Goal: Task Accomplishment & Management: Use online tool/utility

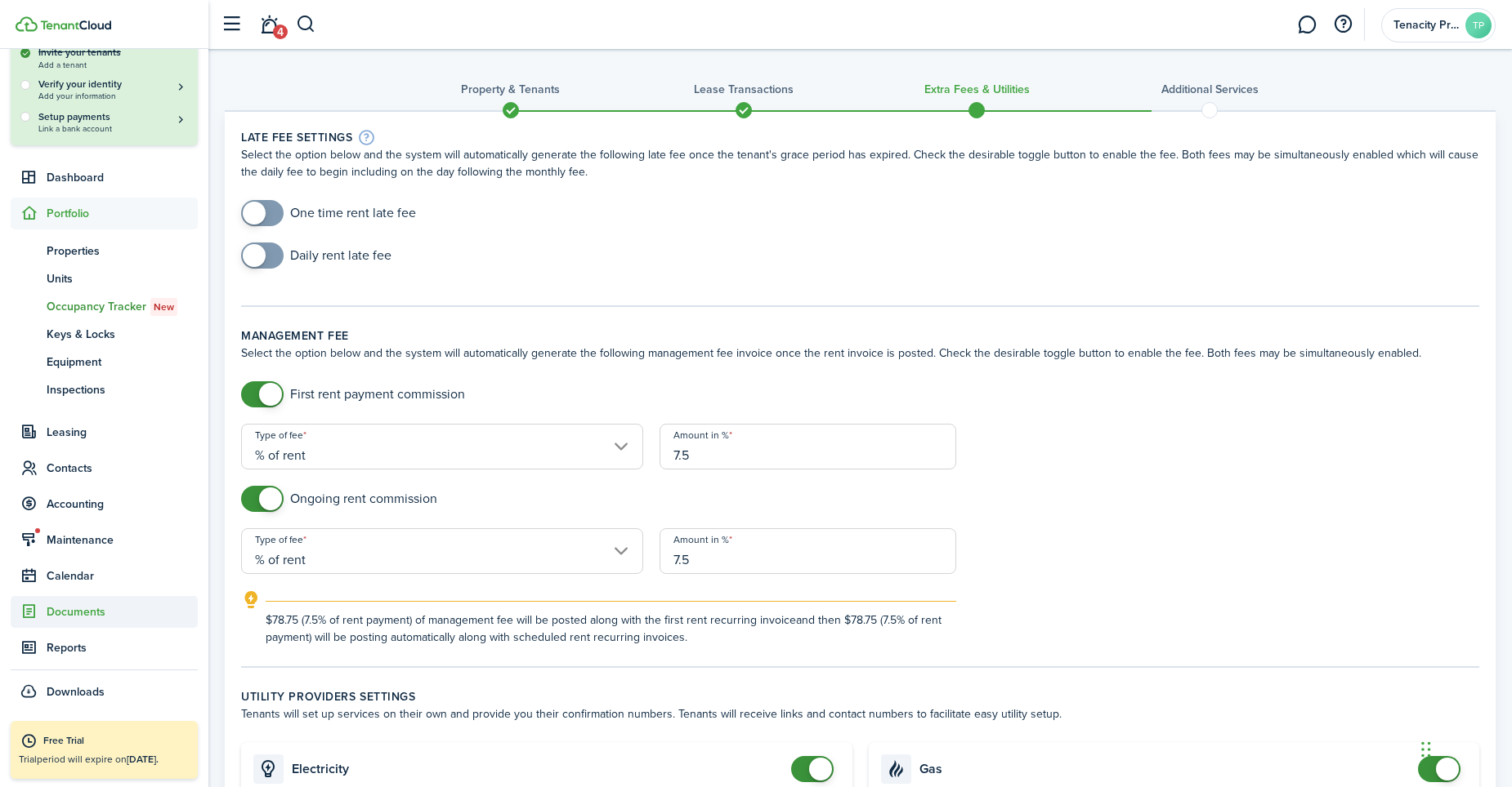
click at [84, 607] on span "Documents" at bounding box center [122, 612] width 151 height 17
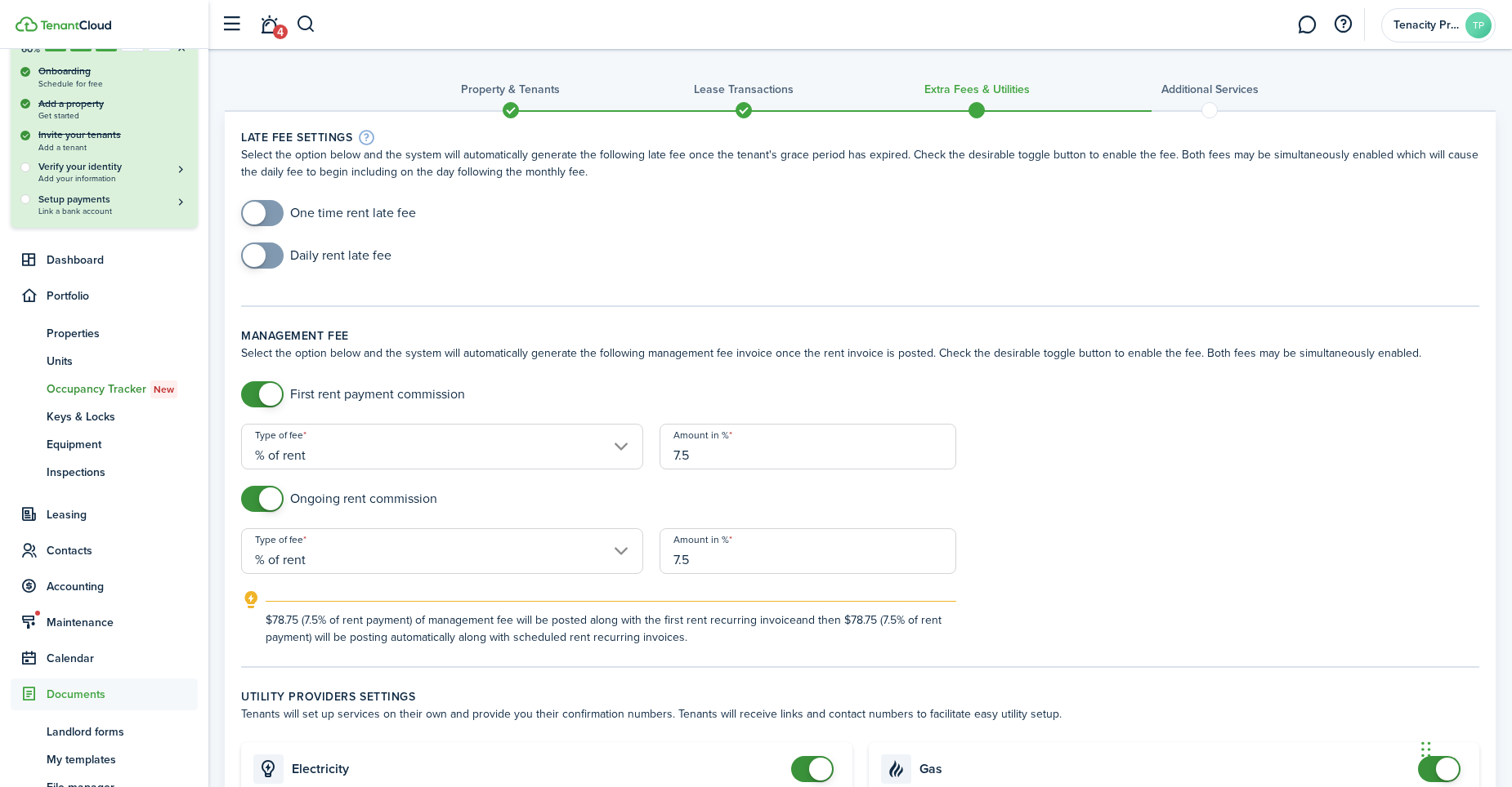
scroll to position [103, 0]
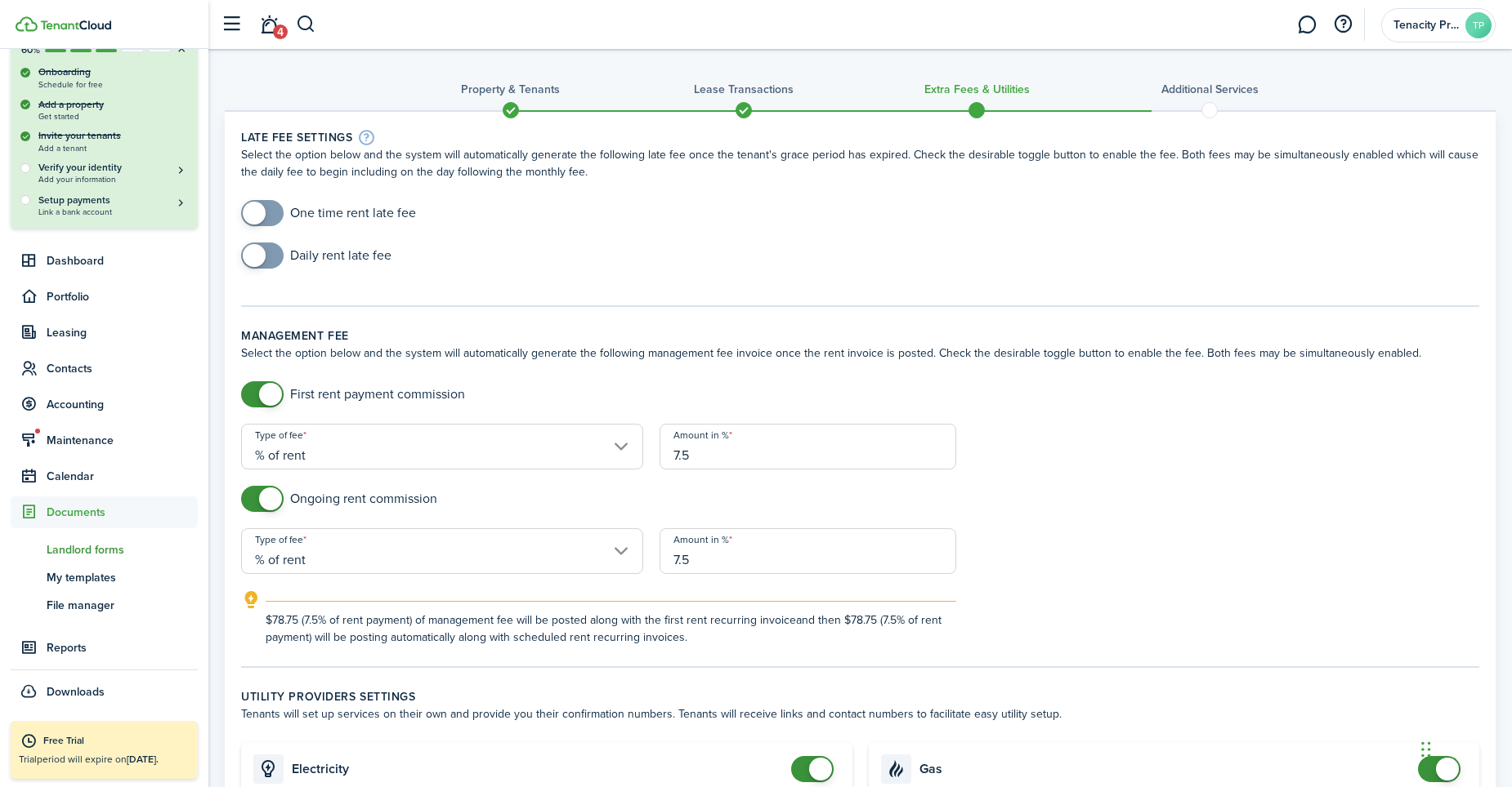
click at [109, 547] on span "Landlord forms" at bounding box center [122, 550] width 151 height 17
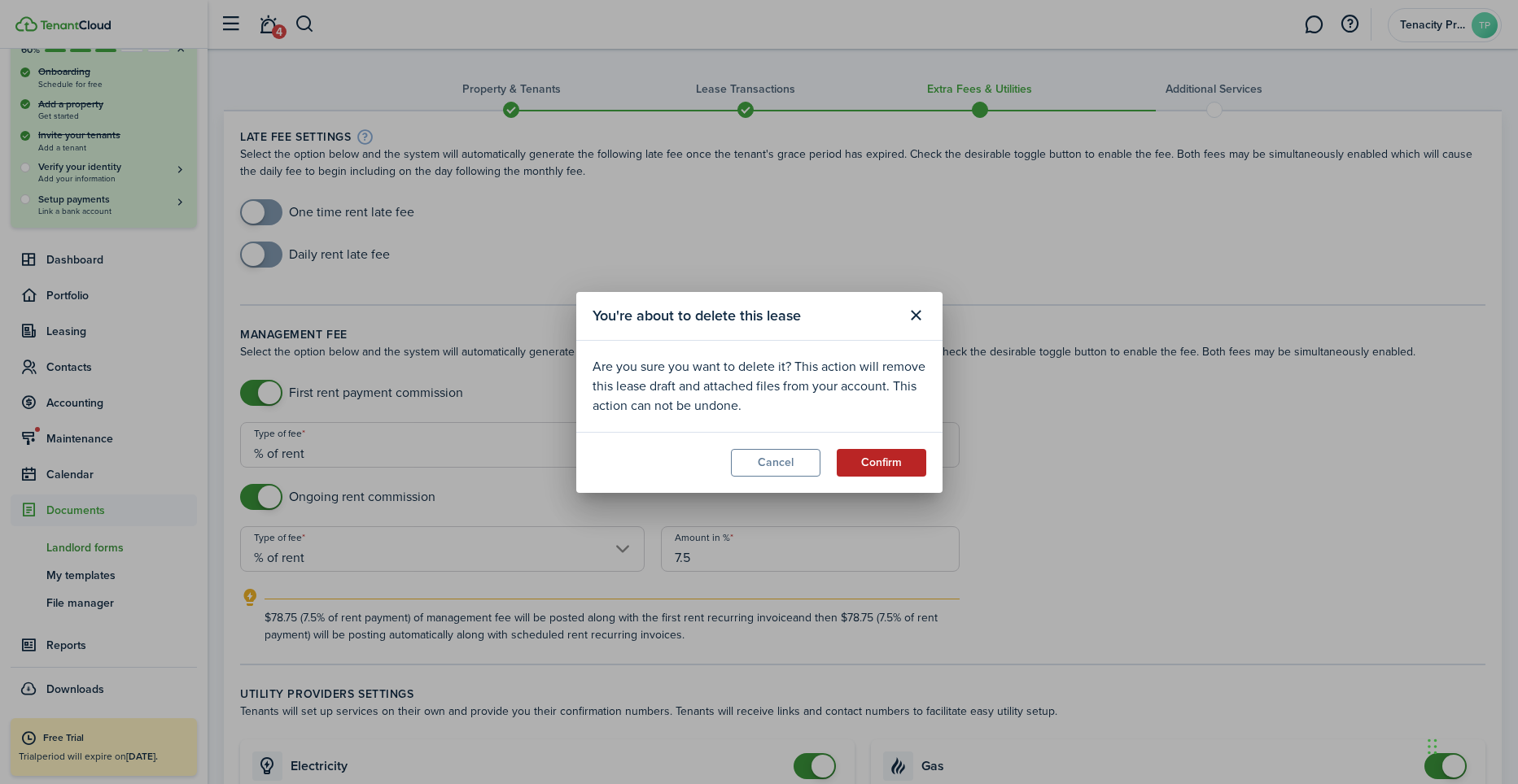
click at [891, 465] on button "Confirm" at bounding box center [881, 462] width 89 height 28
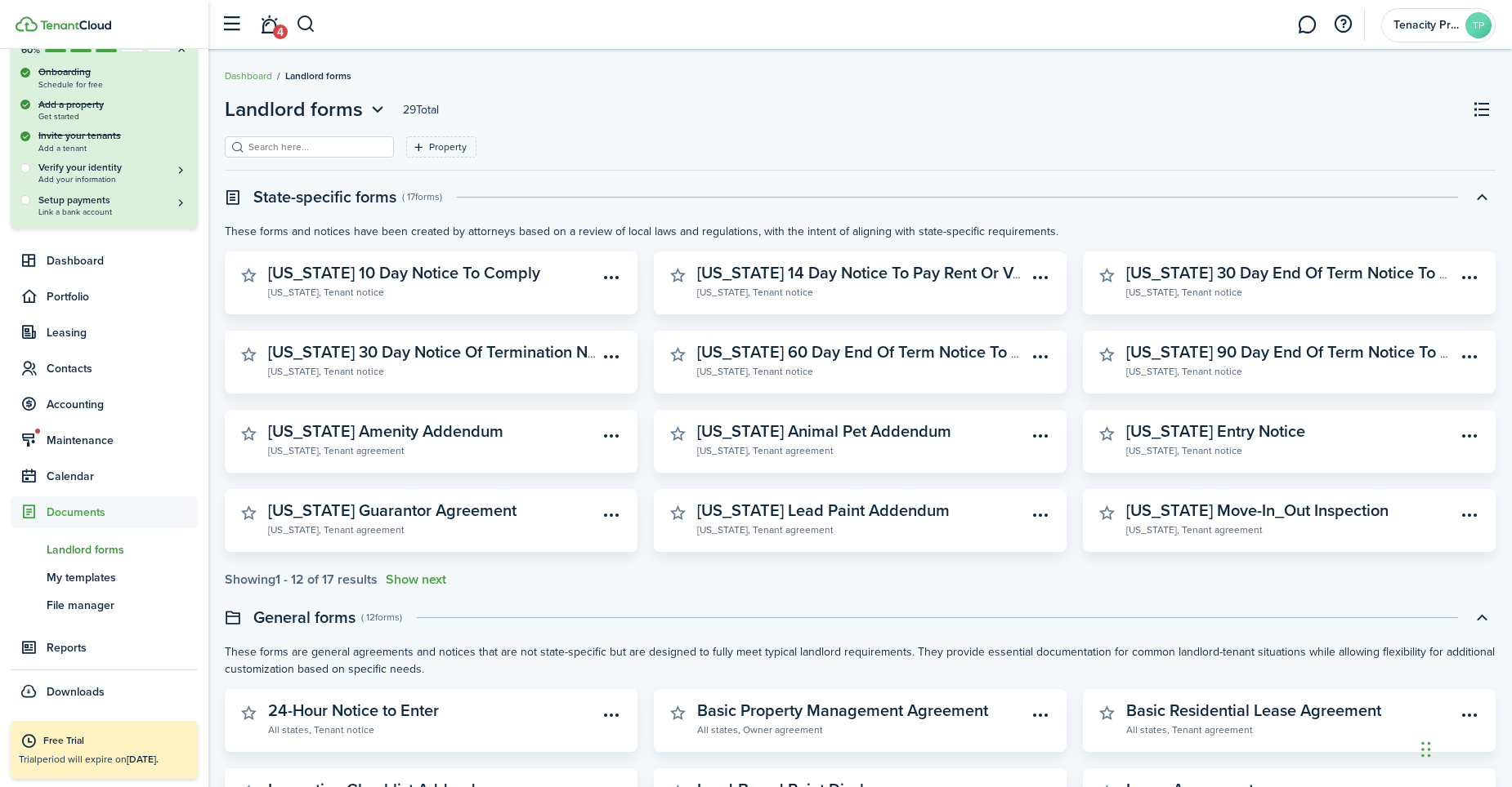
click at [269, 149] on input "search" at bounding box center [316, 147] width 144 height 15
click at [1209, 436] on widget-stats-description "[US_STATE] Entry Notice" at bounding box center [1216, 430] width 179 height 24
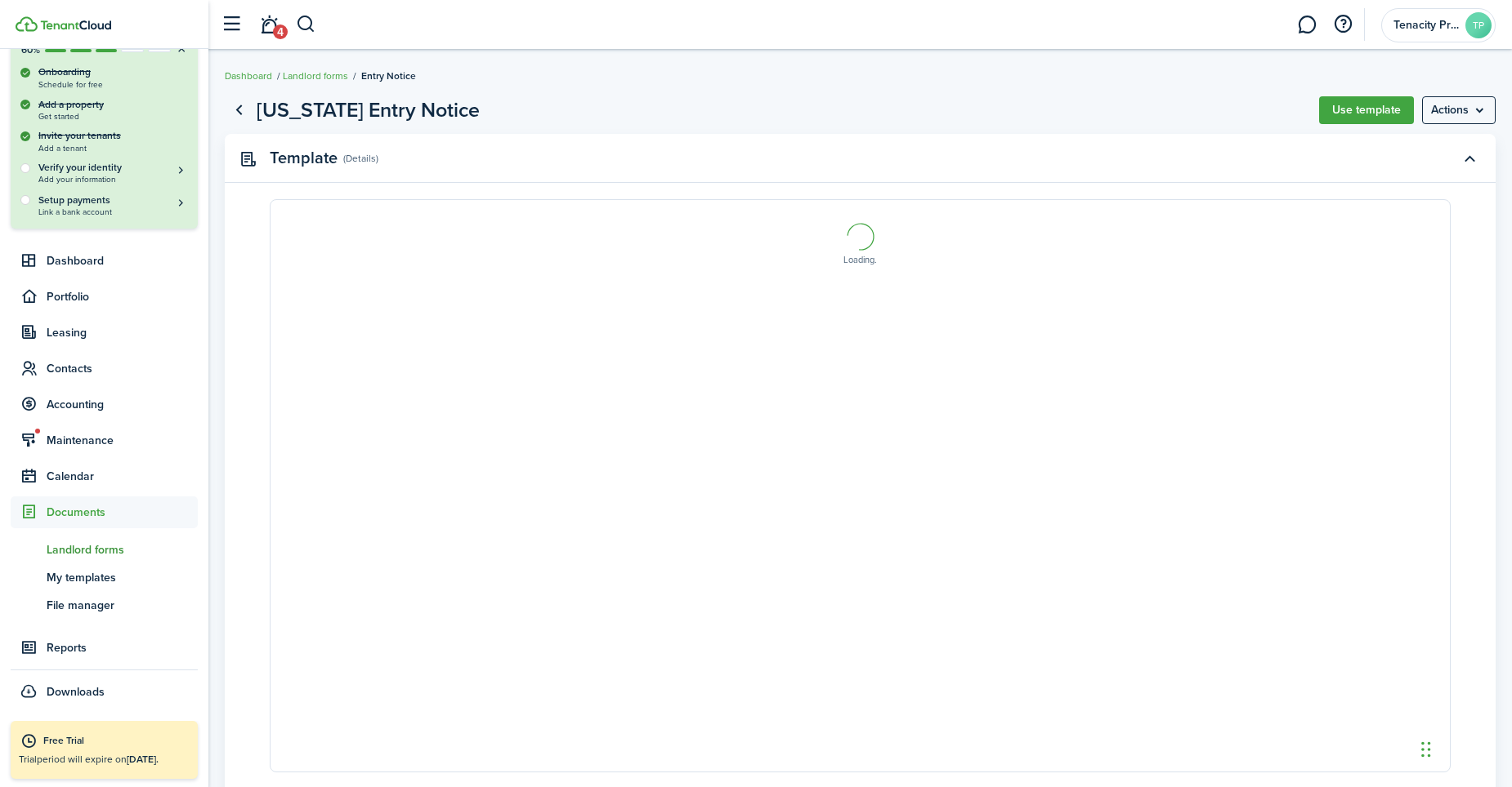
select select "fit"
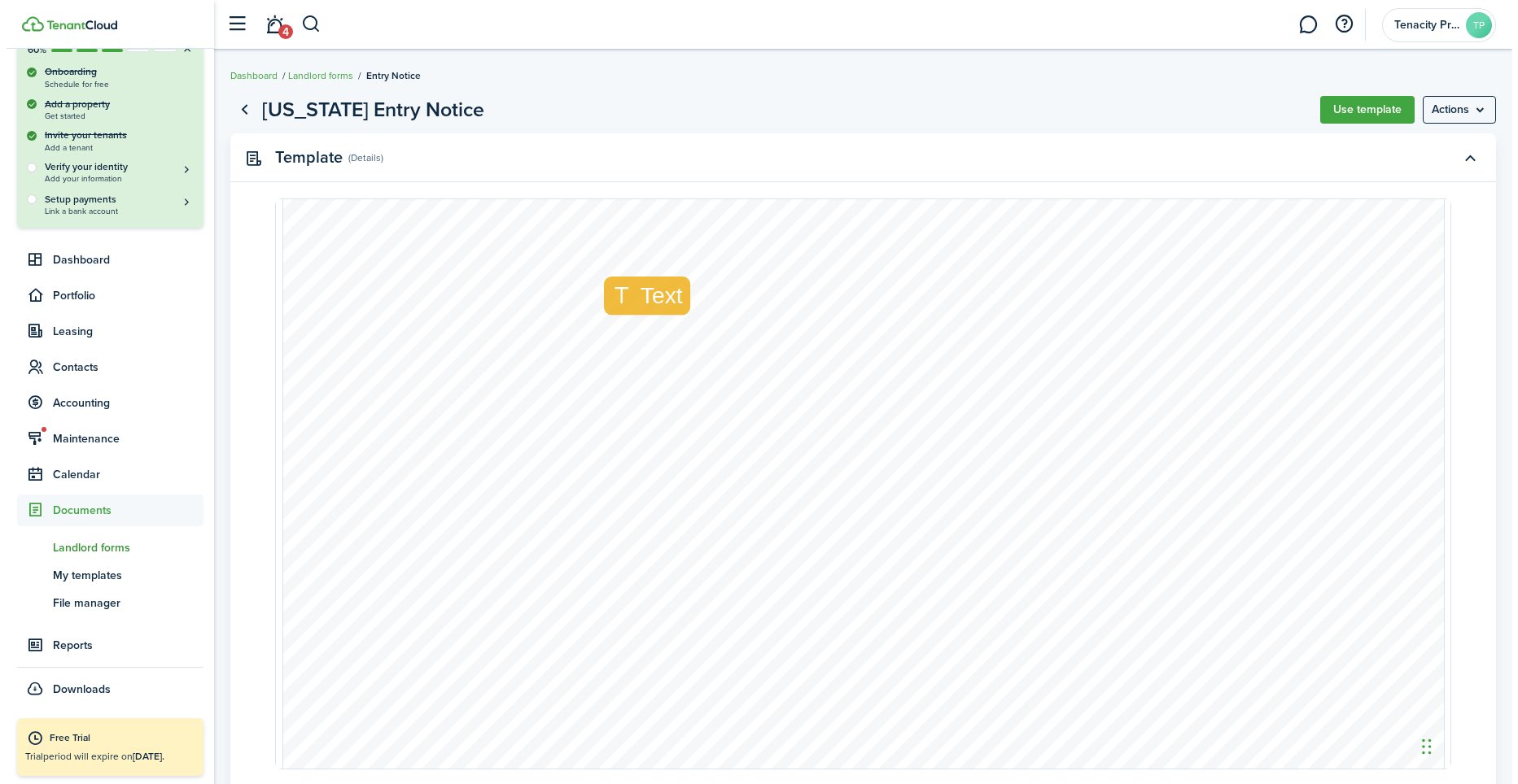
scroll to position [420, 0]
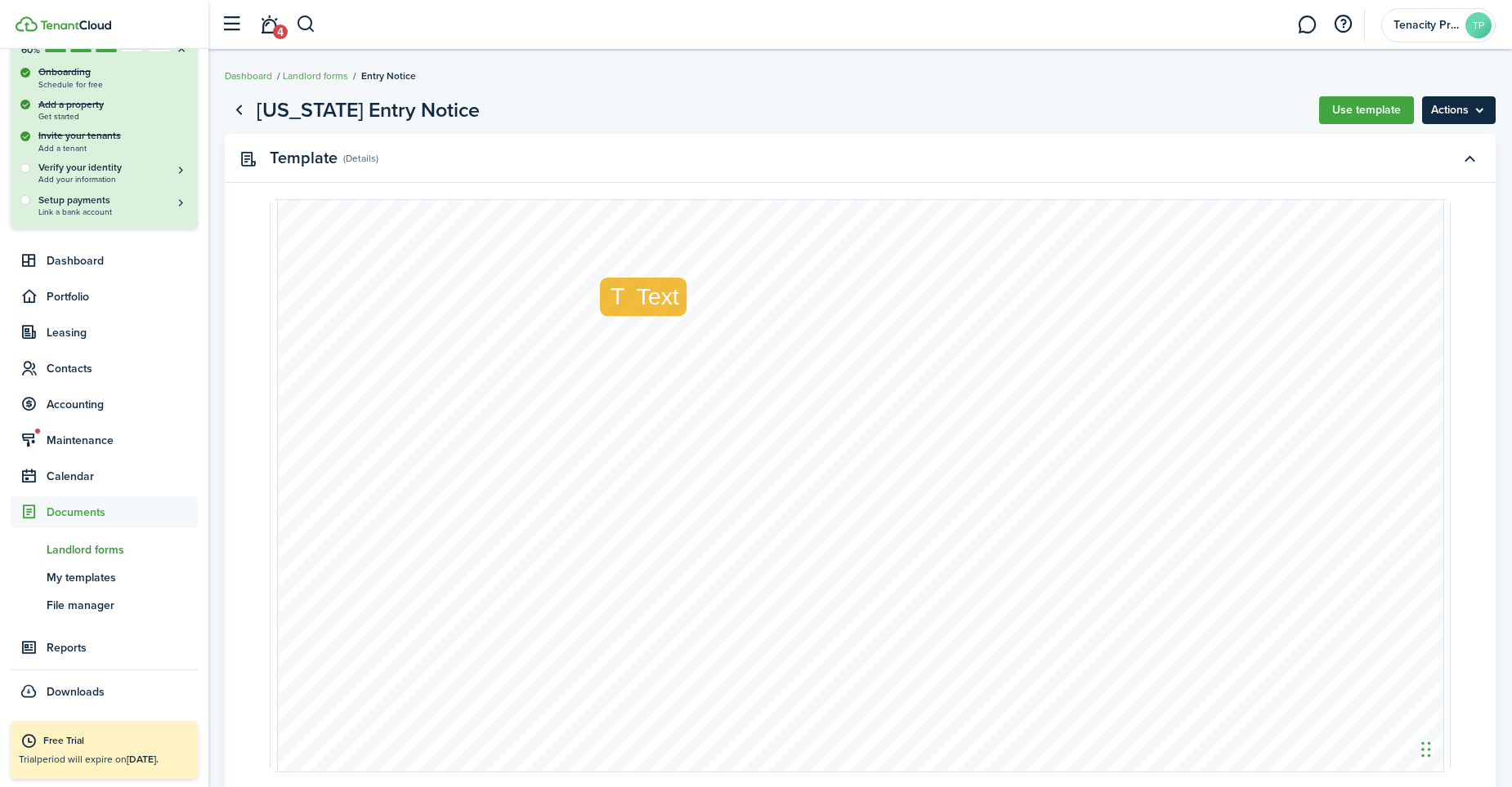
click at [1443, 109] on menu-btn "Actions" at bounding box center [1459, 110] width 74 height 28
click at [1361, 108] on button "Use template" at bounding box center [1366, 110] width 95 height 28
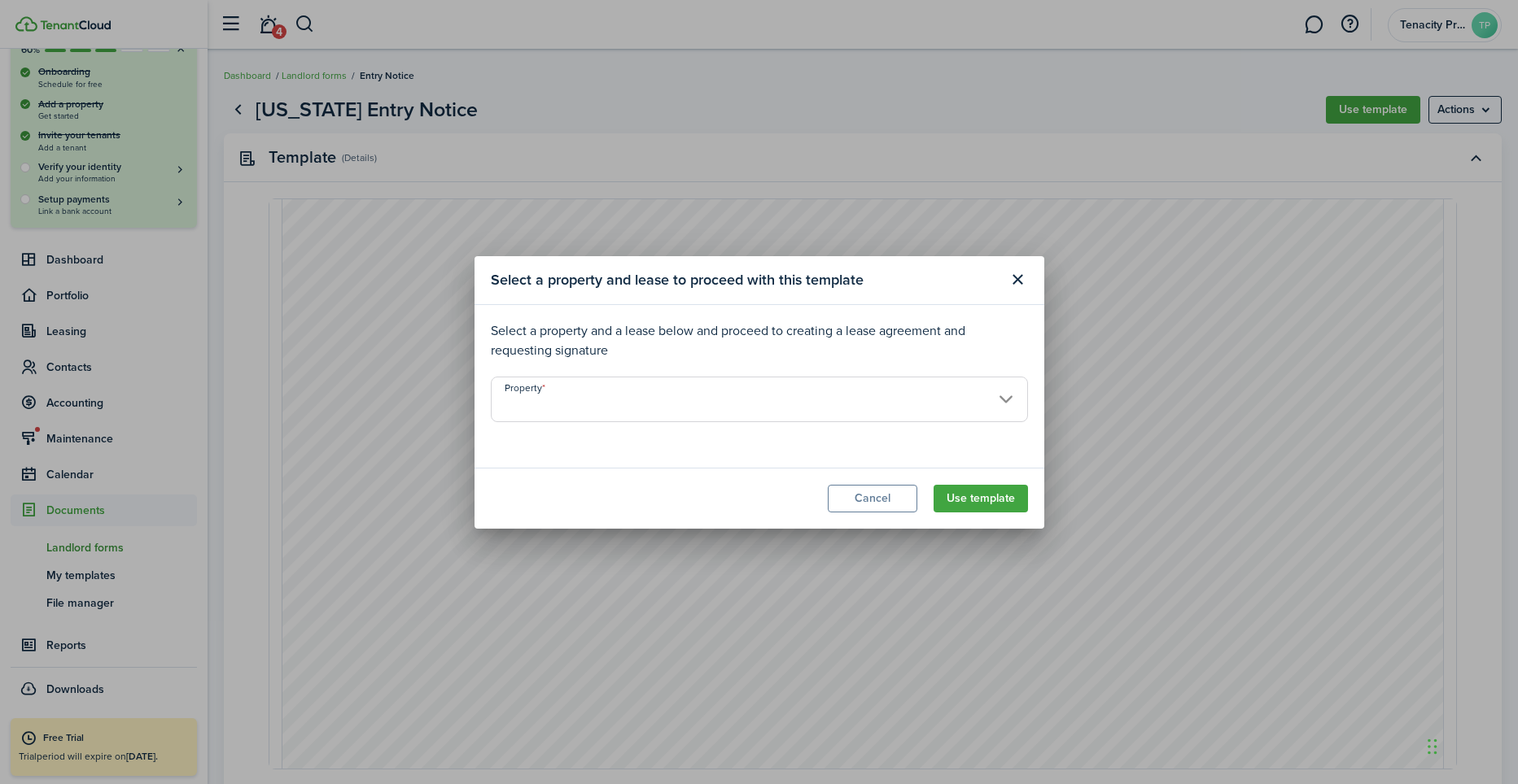
click at [770, 404] on input "Property" at bounding box center [759, 400] width 537 height 46
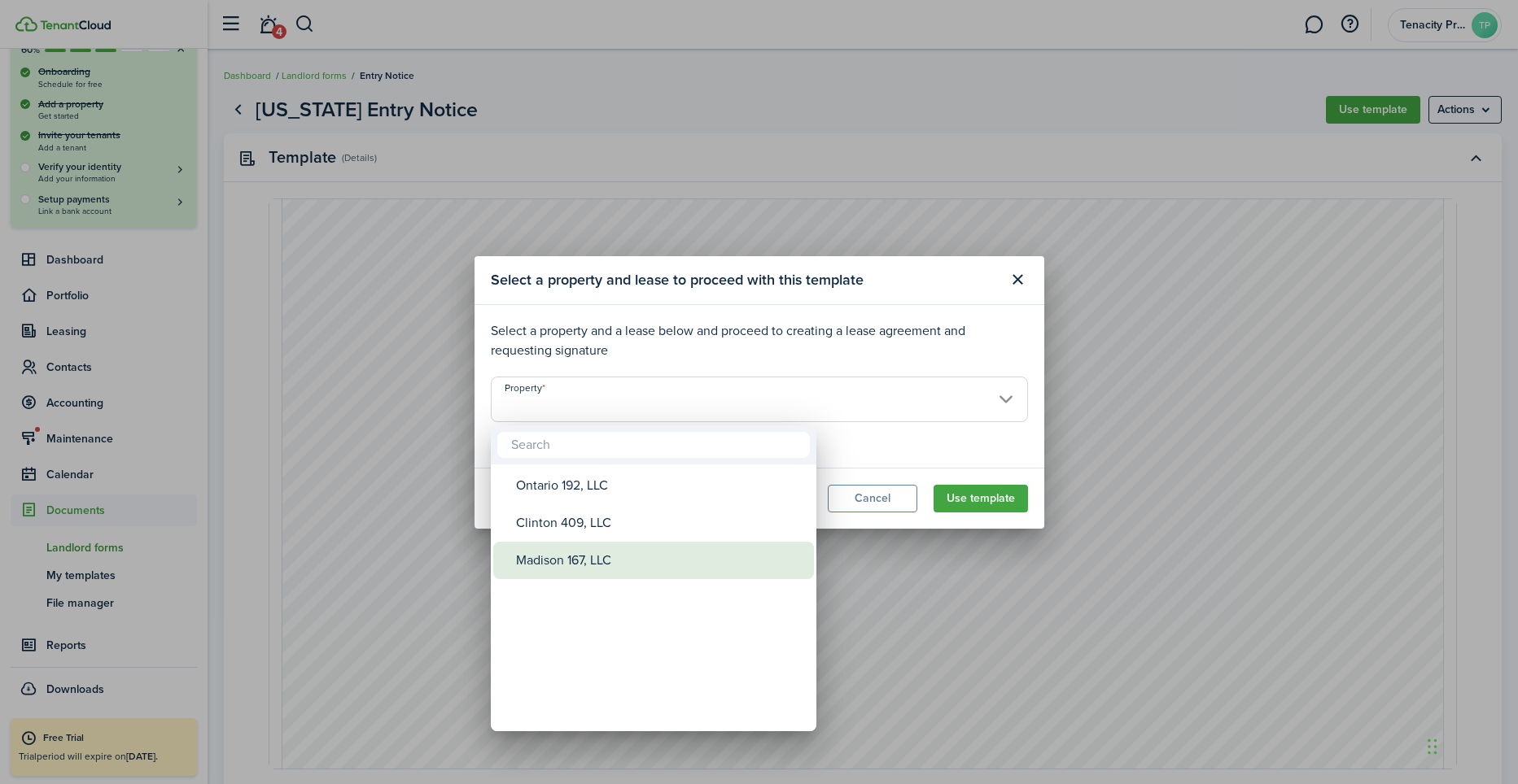
click at [574, 551] on div "Madison 167, LLC" at bounding box center [660, 560] width 288 height 38
type input "Madison 167, LLC"
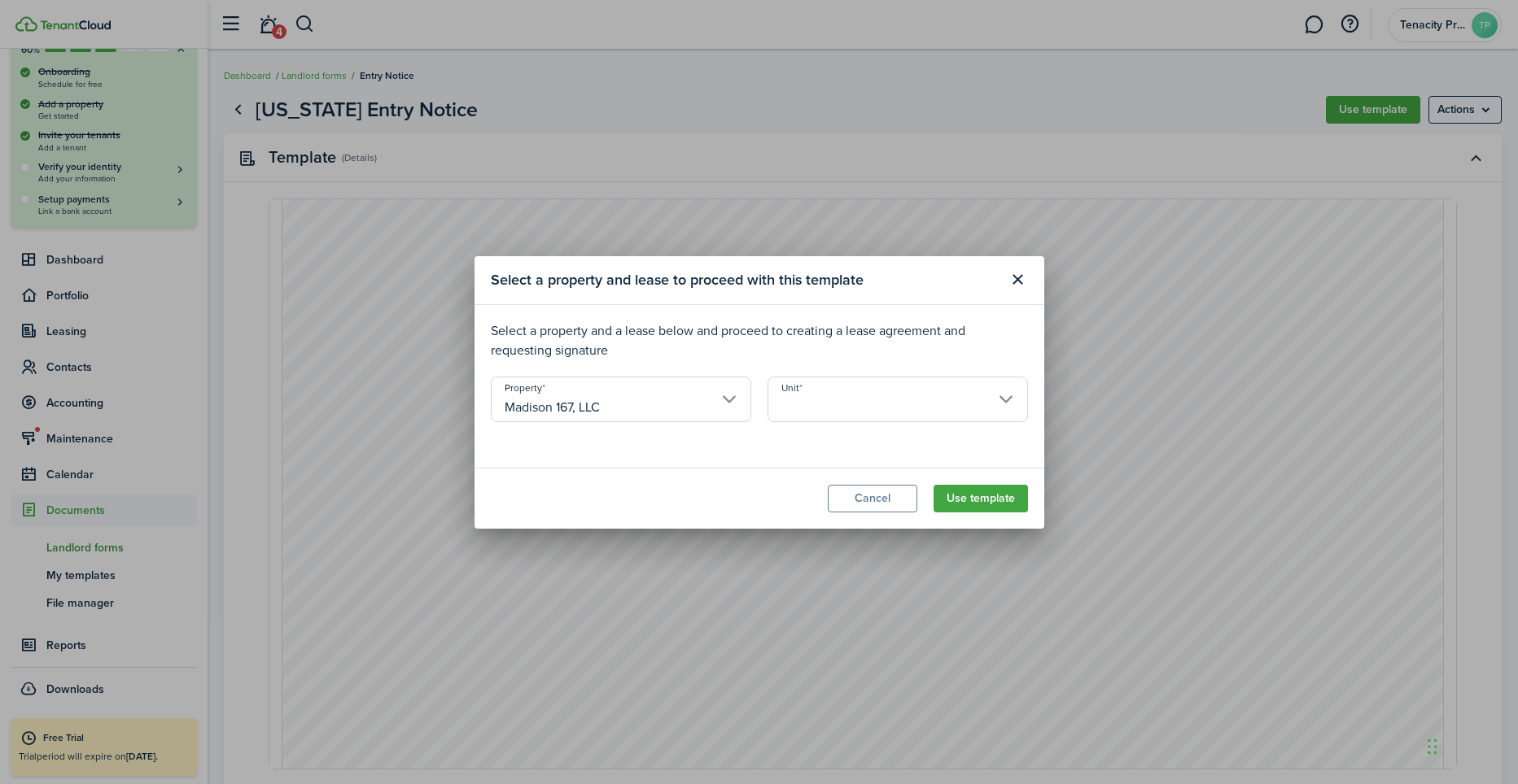
click at [832, 414] on input "Unit" at bounding box center [898, 400] width 261 height 46
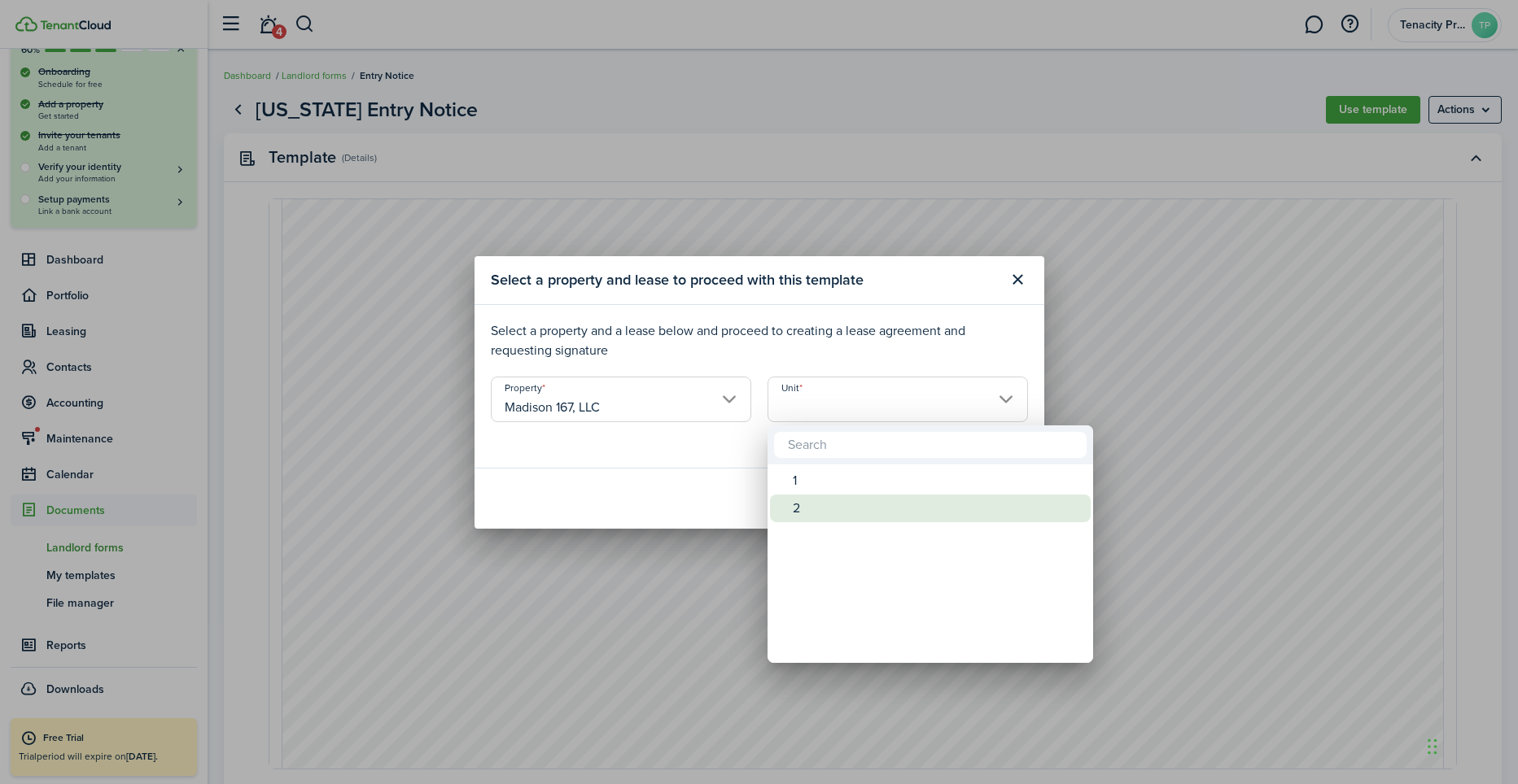
click at [797, 501] on div "2" at bounding box center [936, 508] width 288 height 28
type input "2"
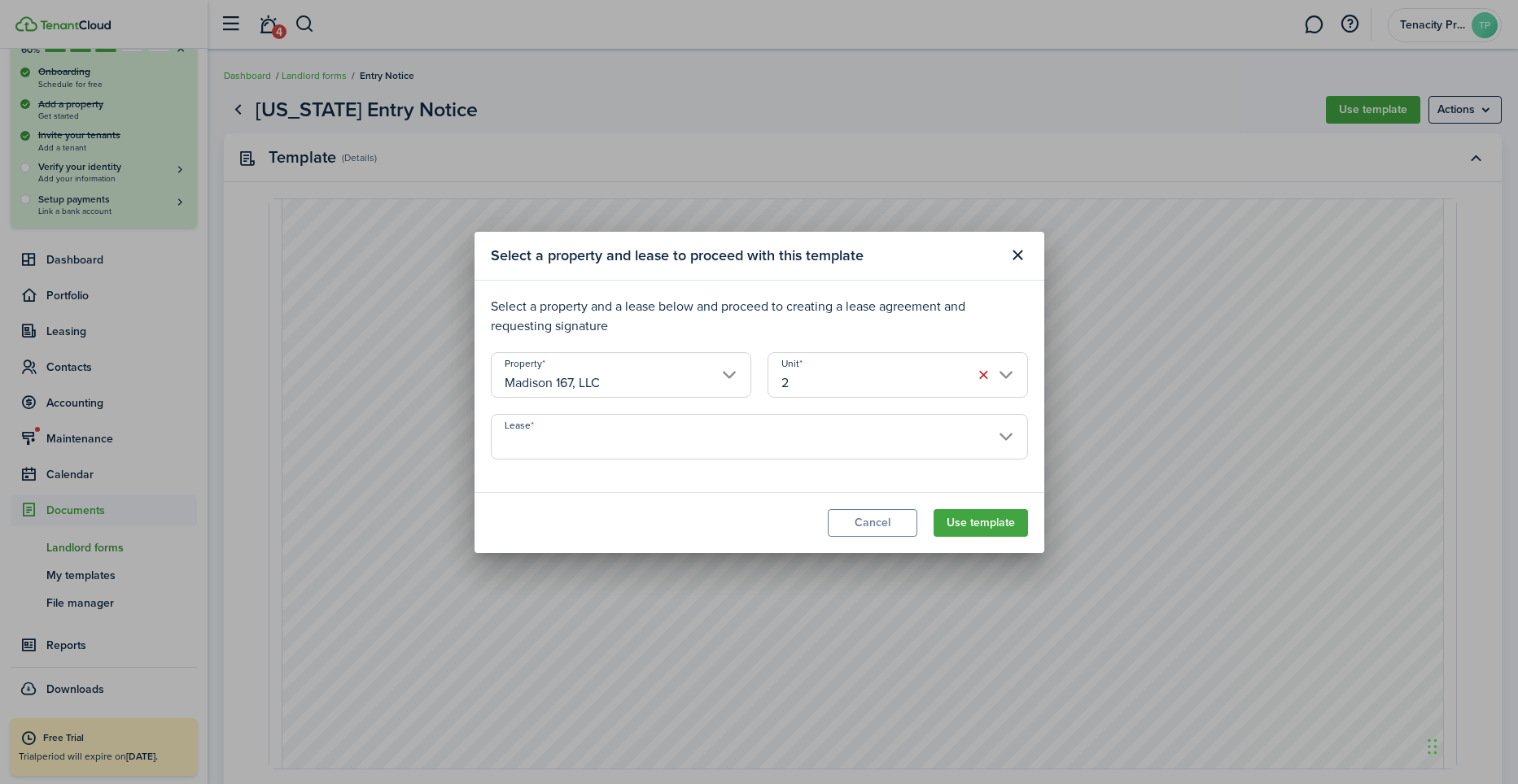
click at [713, 445] on input "Lease" at bounding box center [759, 437] width 537 height 46
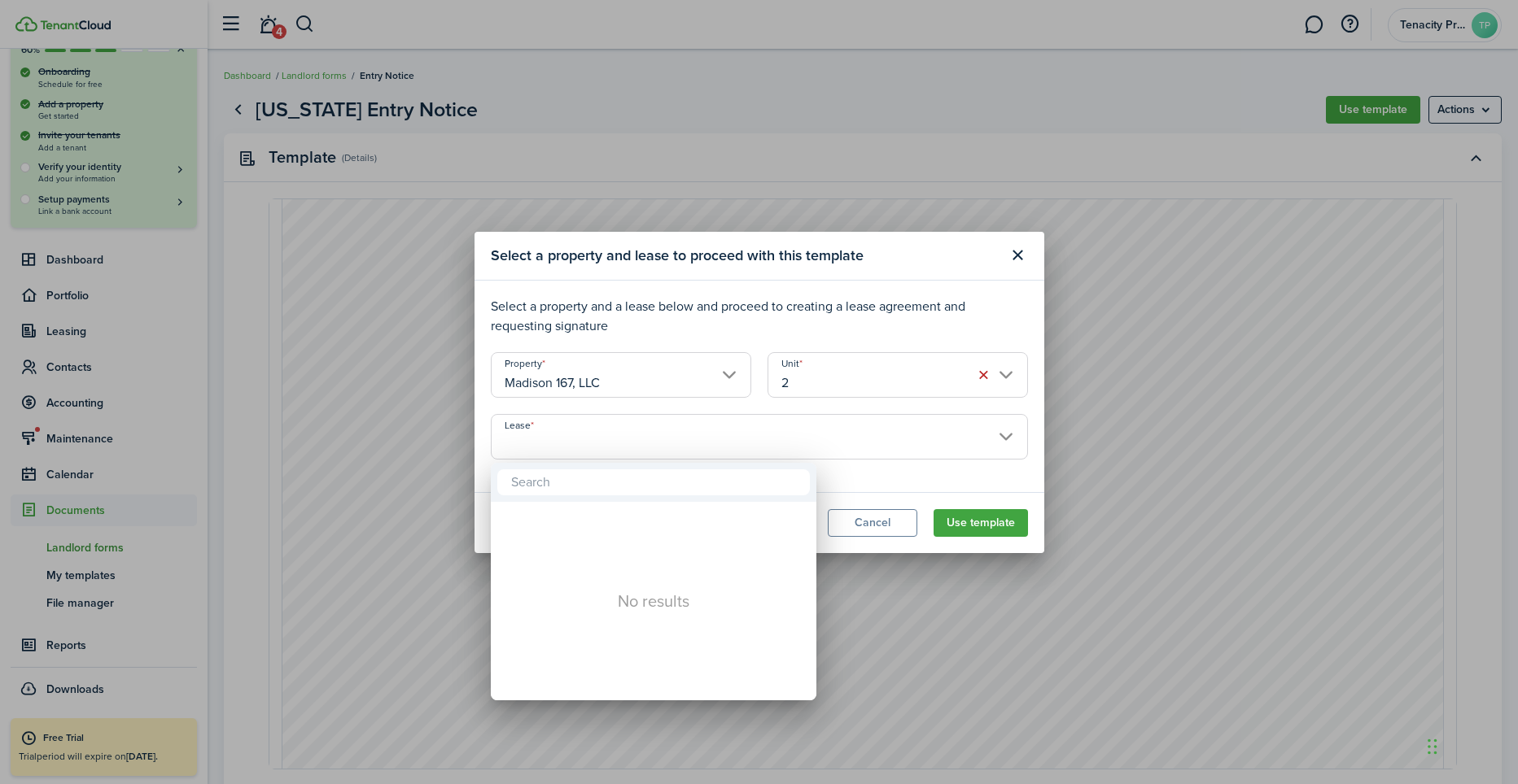
click at [991, 526] on div at bounding box center [758, 392] width 1778 height 1045
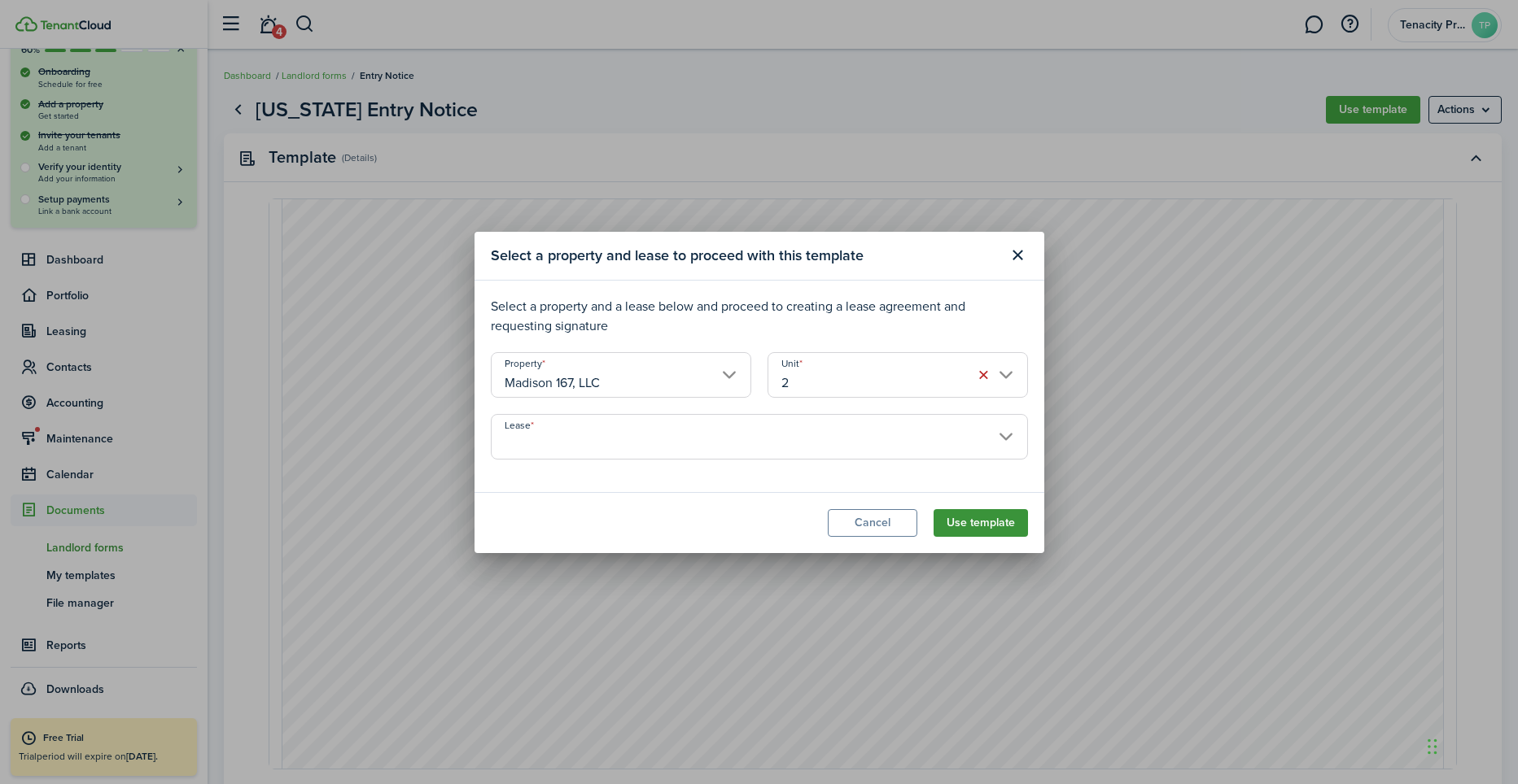
click at [983, 524] on button "Use template" at bounding box center [981, 522] width 94 height 28
